Goal: Task Accomplishment & Management: Manage account settings

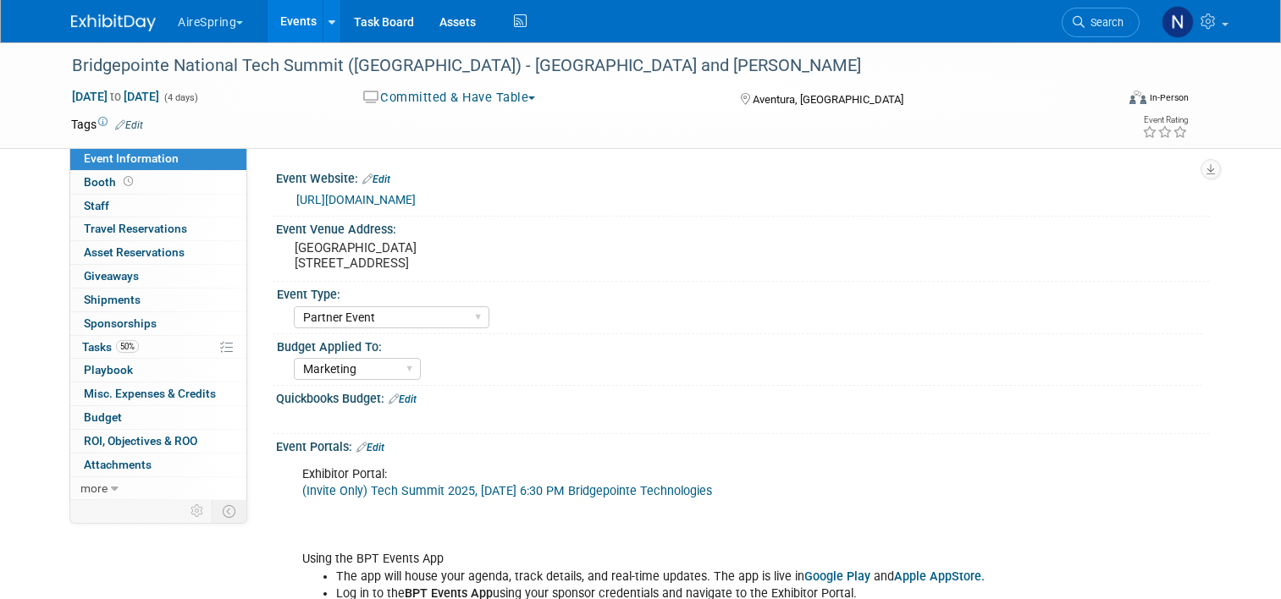
select select "Partner Event"
select select "Marketing"
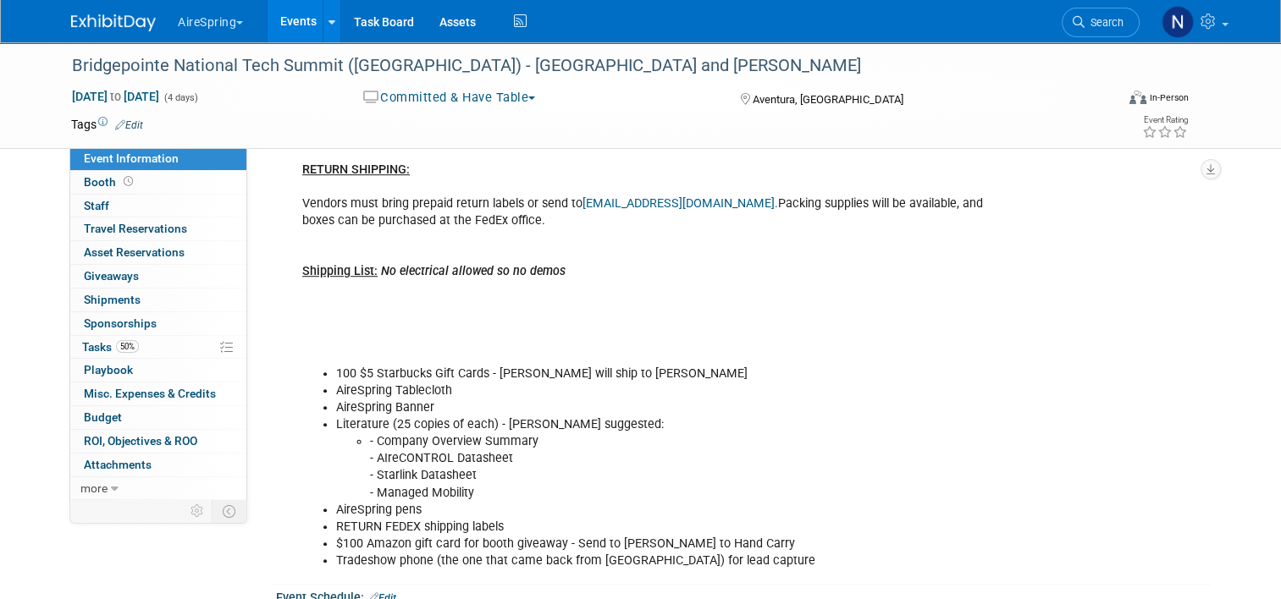
click at [280, 33] on link "Events" at bounding box center [299, 21] width 62 height 42
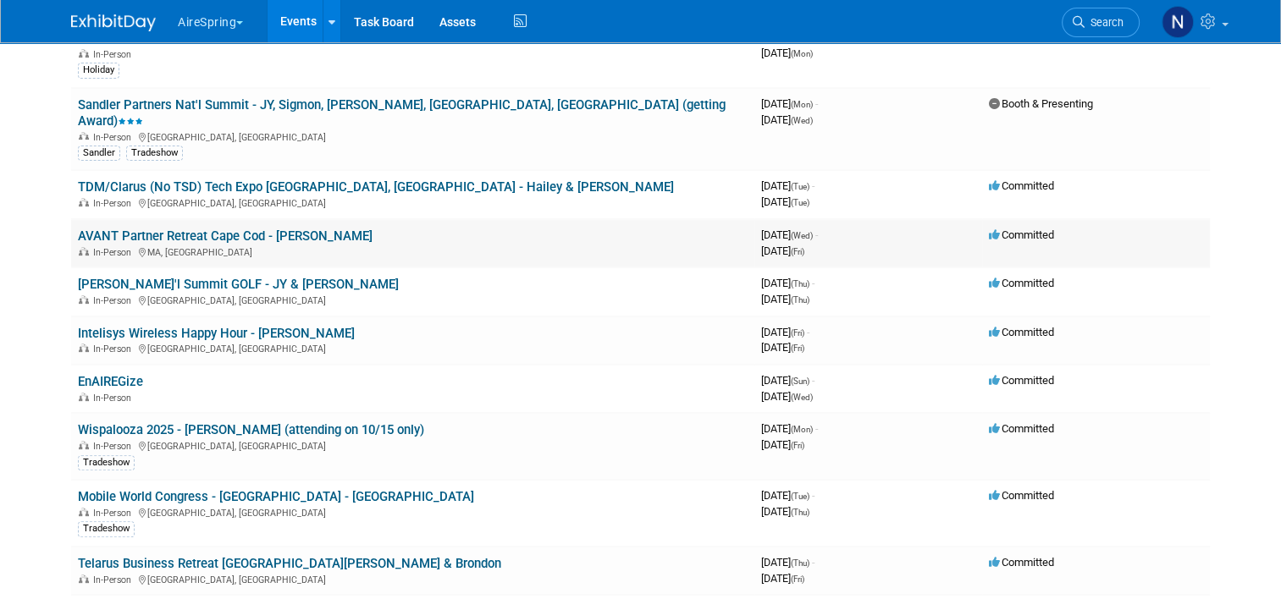
scroll to position [508, 0]
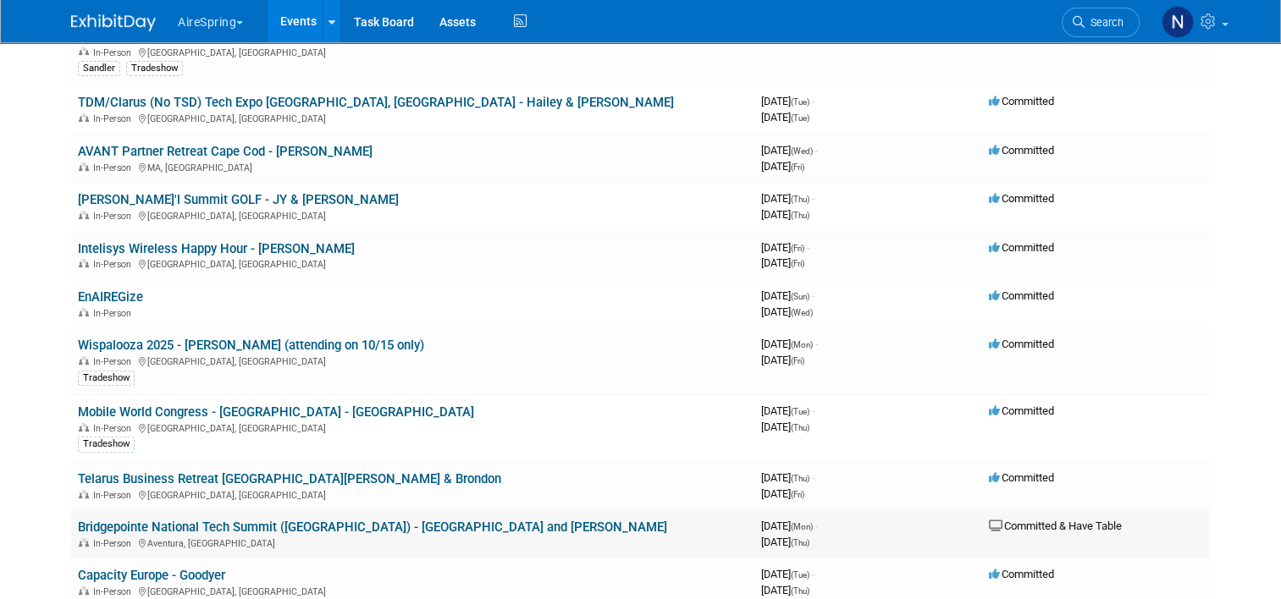
click at [219, 510] on td "Bridgepointe National Tech Summit ([GEOGRAPHIC_DATA]) - [GEOGRAPHIC_DATA] and […" at bounding box center [412, 534] width 683 height 48
click at [218, 520] on link "Bridgepointe National Tech Summit ([GEOGRAPHIC_DATA]) - [GEOGRAPHIC_DATA] and […" at bounding box center [372, 527] width 589 height 15
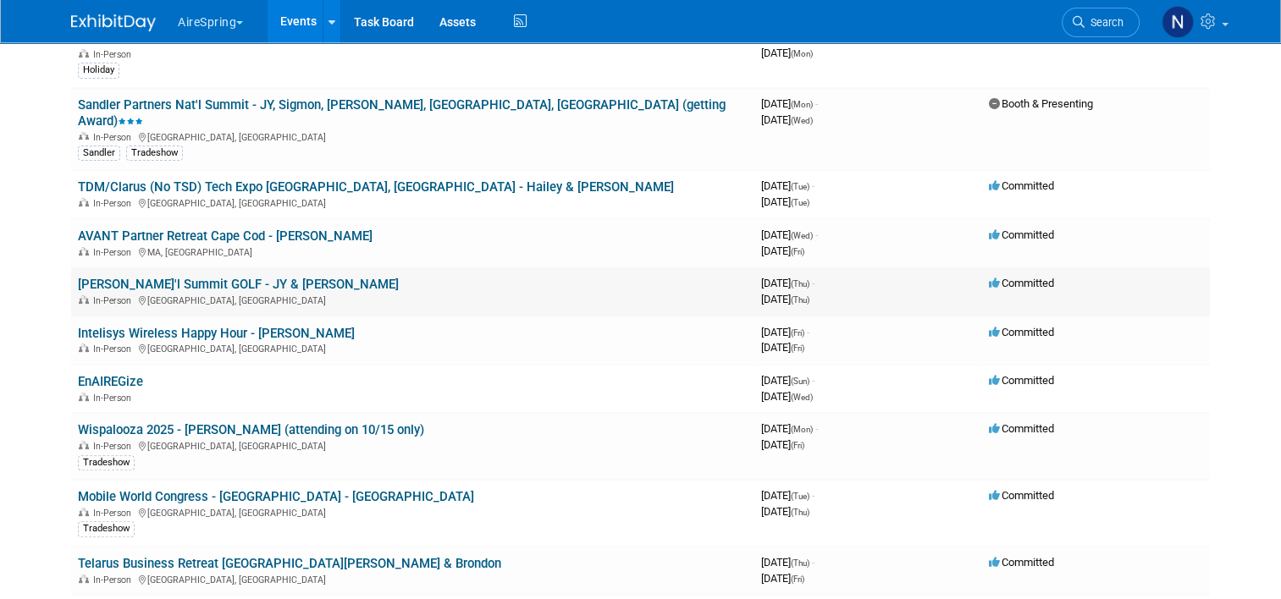
scroll to position [423, 0]
click at [194, 99] on link "Sandler Partners Nat'l Summit - JY, Sigmon, [PERSON_NAME], [GEOGRAPHIC_DATA], […" at bounding box center [402, 112] width 648 height 31
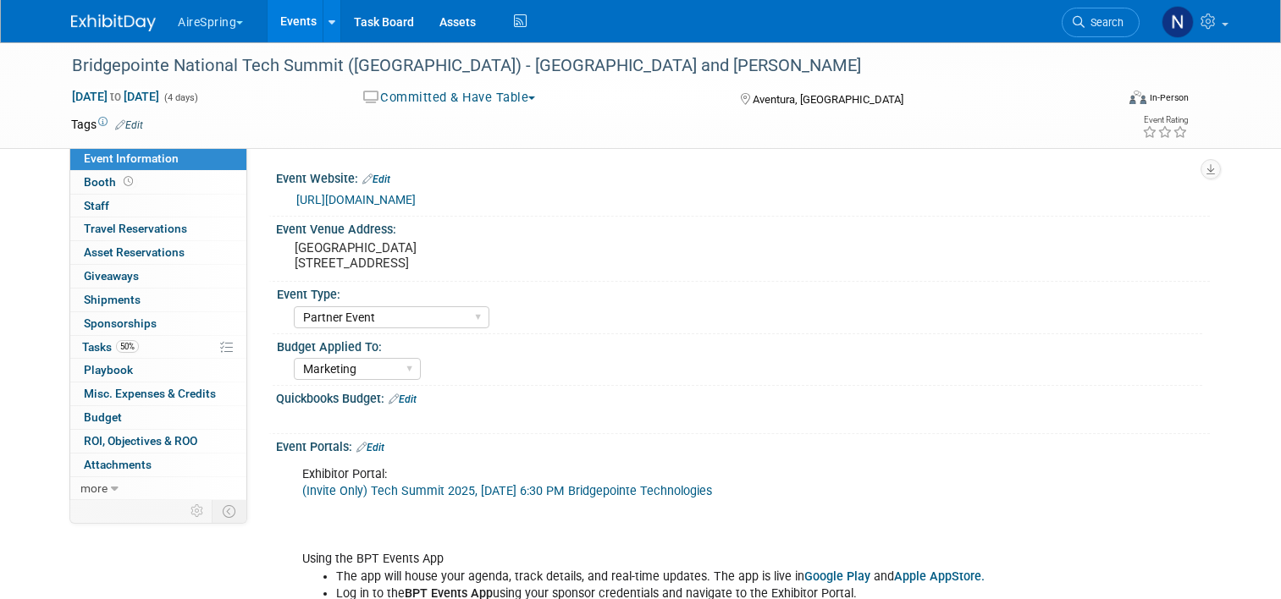
select select "Partner Event"
select select "Marketing"
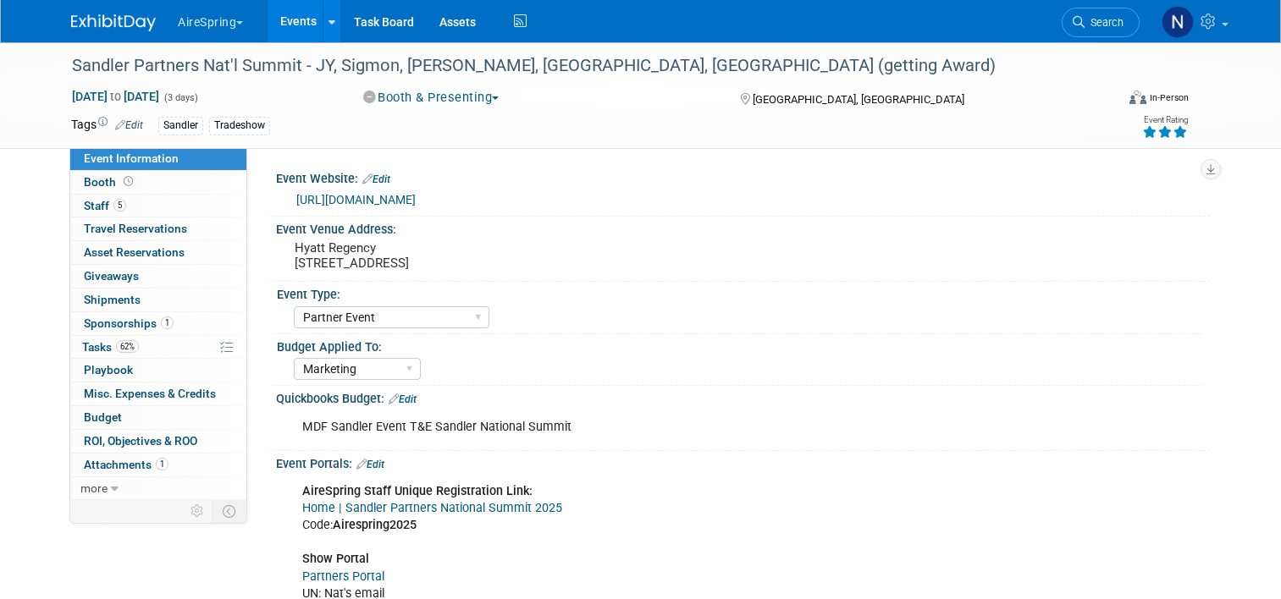
select select "Partner Event"
select select "Marketing"
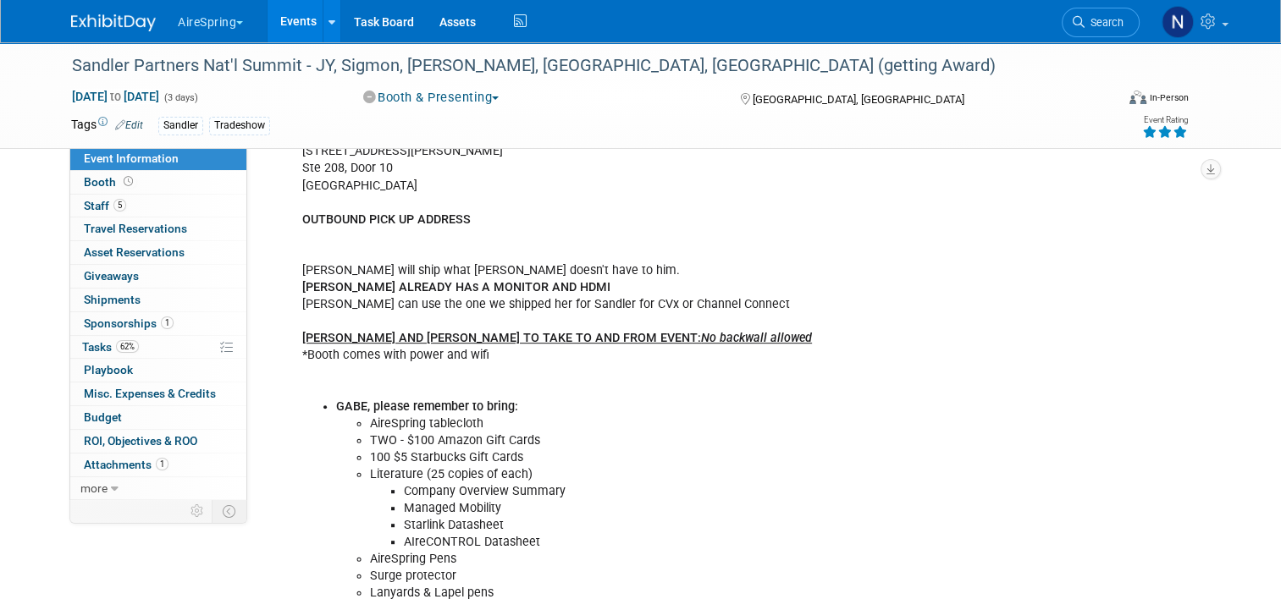
scroll to position [762, 0]
